Goal: Information Seeking & Learning: Learn about a topic

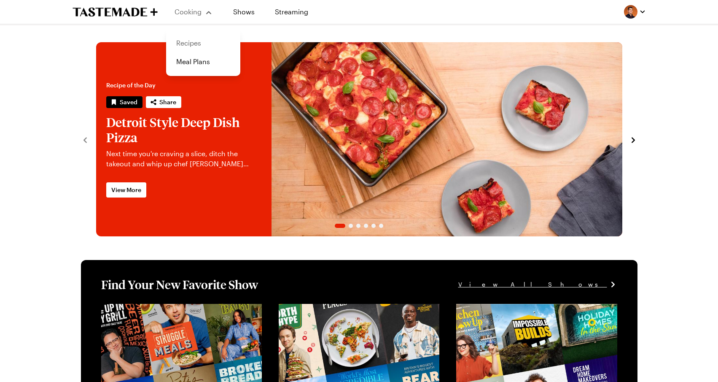
click at [197, 39] on link "Recipes" at bounding box center [203, 43] width 64 height 19
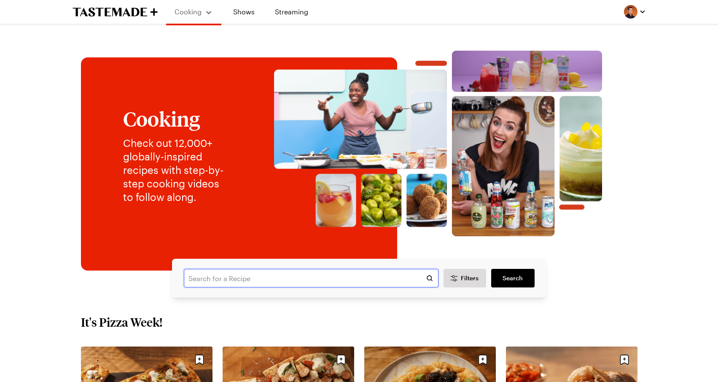
click at [321, 277] on input "text" at bounding box center [311, 278] width 255 height 19
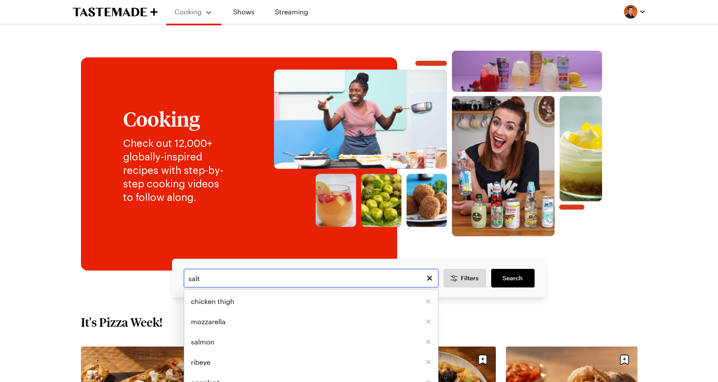
type input "salt"
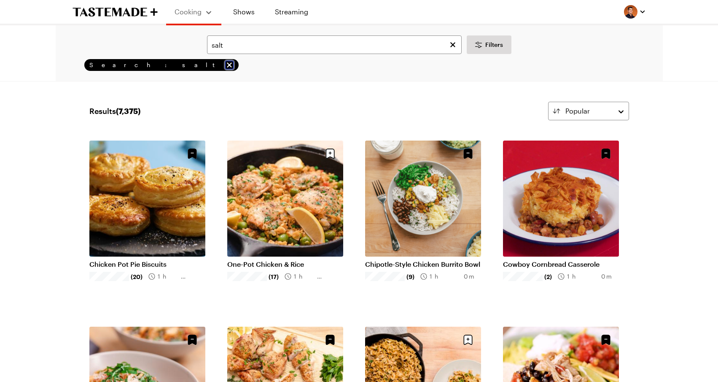
click at [227, 64] on icon "remove Search: salt" at bounding box center [229, 64] width 5 height 5
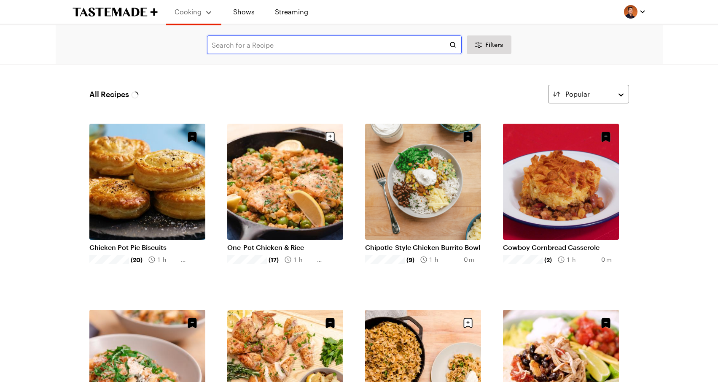
click at [258, 45] on input "text" at bounding box center [334, 44] width 255 height 19
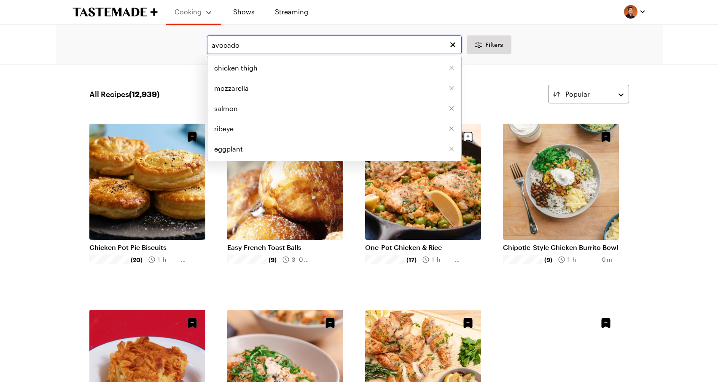
type input "avocado"
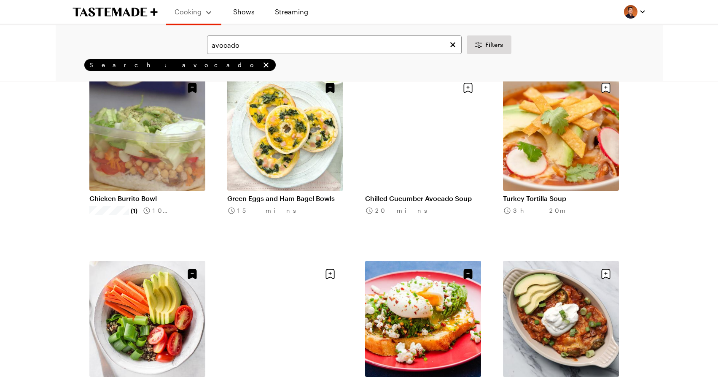
scroll to position [431, 0]
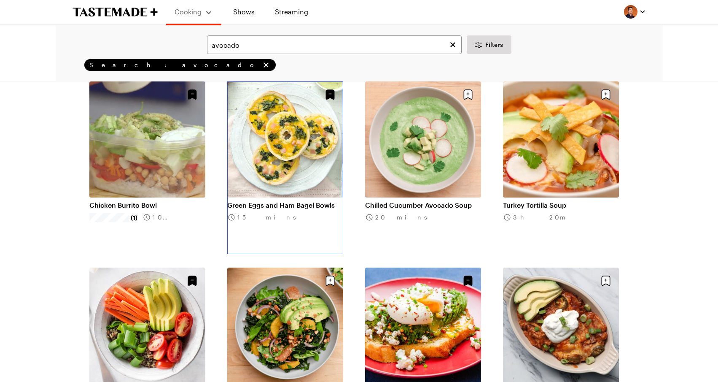
click at [330, 201] on link "Green Eggs and Ham Bagel Bowls" at bounding box center [285, 205] width 116 height 8
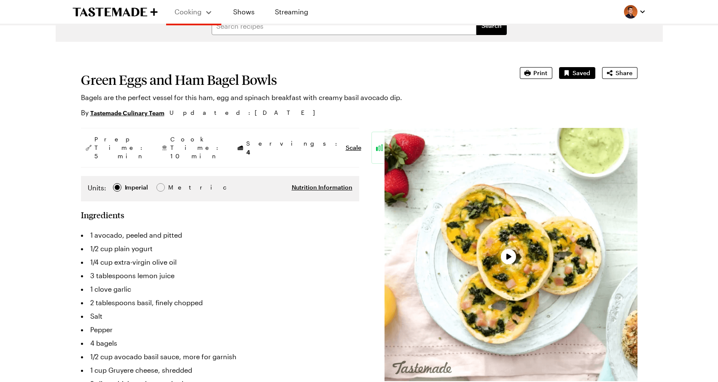
type textarea "x"
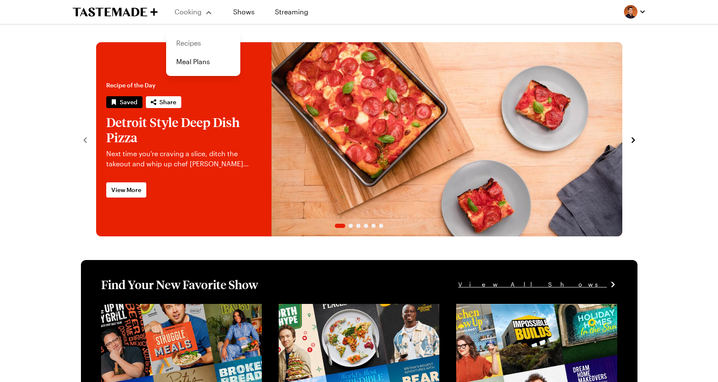
click at [198, 43] on link "Recipes" at bounding box center [203, 43] width 64 height 19
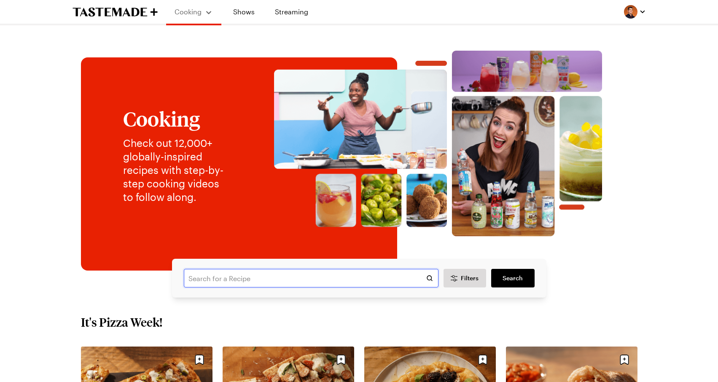
click at [268, 275] on input "text" at bounding box center [311, 278] width 255 height 19
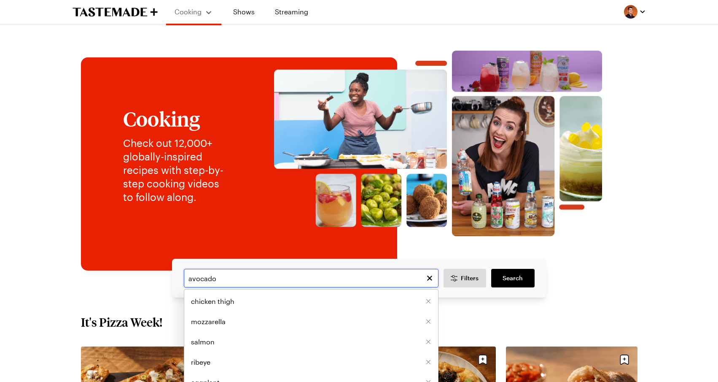
type input "avocado"
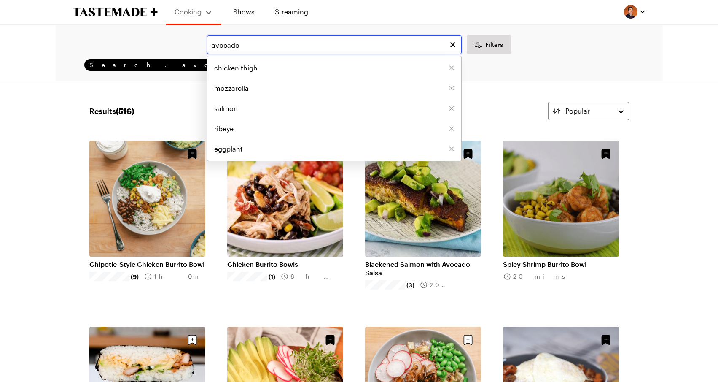
click at [326, 48] on input "avocado" at bounding box center [334, 44] width 255 height 19
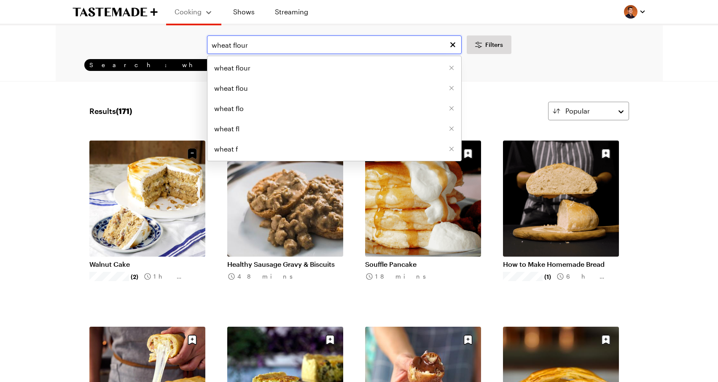
type input "wheat flour"
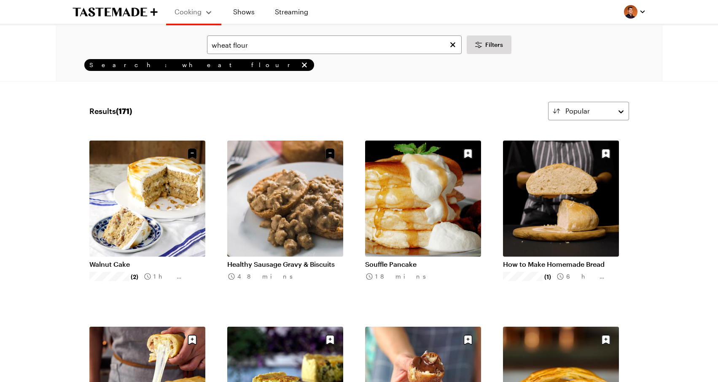
click at [525, 79] on div "wheat flour Filters Search: wheat flour Search" at bounding box center [359, 53] width 607 height 56
